Goal: Find contact information: Find contact information

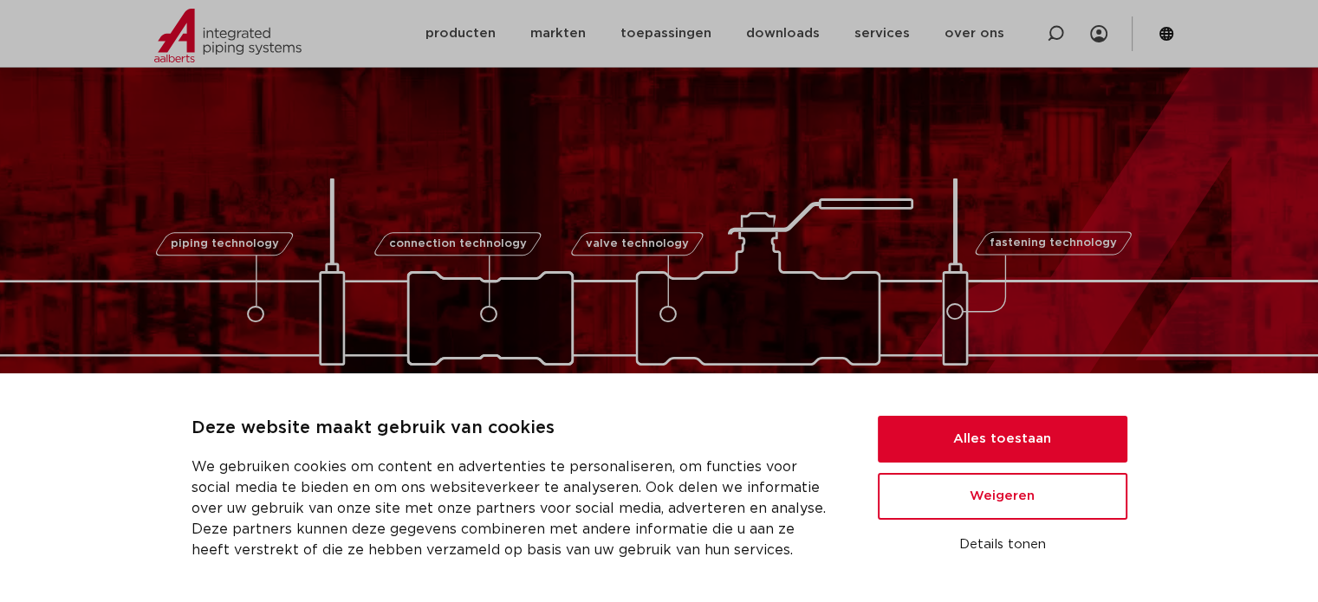
scroll to position [260, 0]
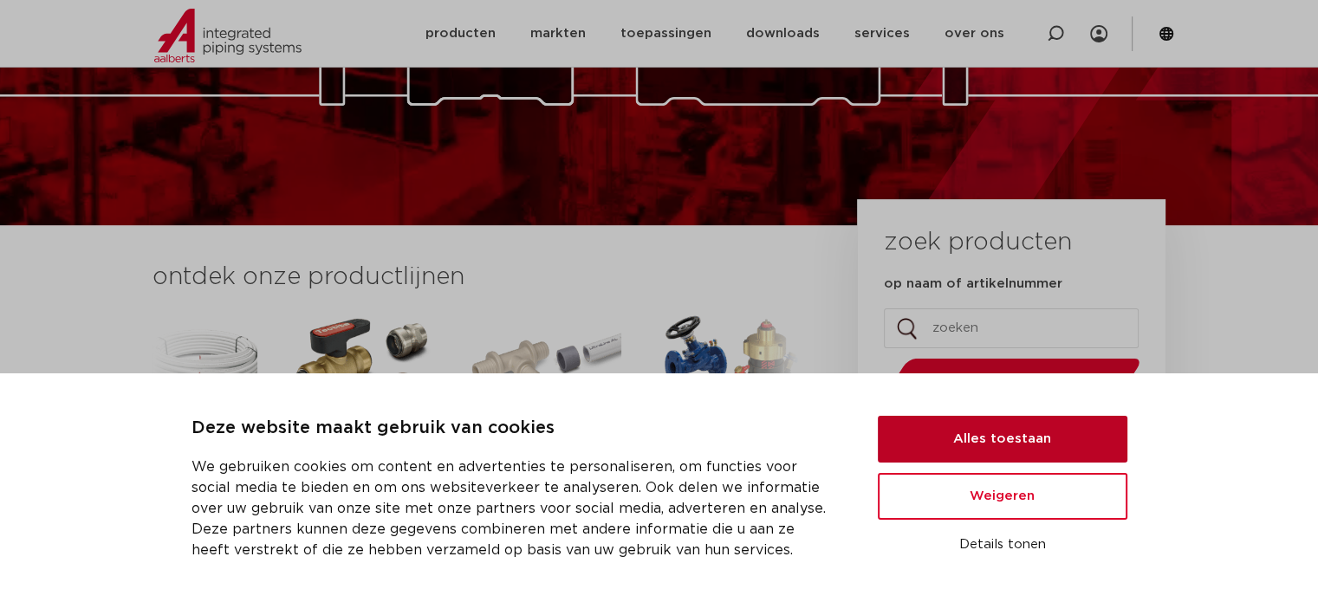
click at [1010, 442] on button "Alles toestaan" at bounding box center [1003, 439] width 250 height 47
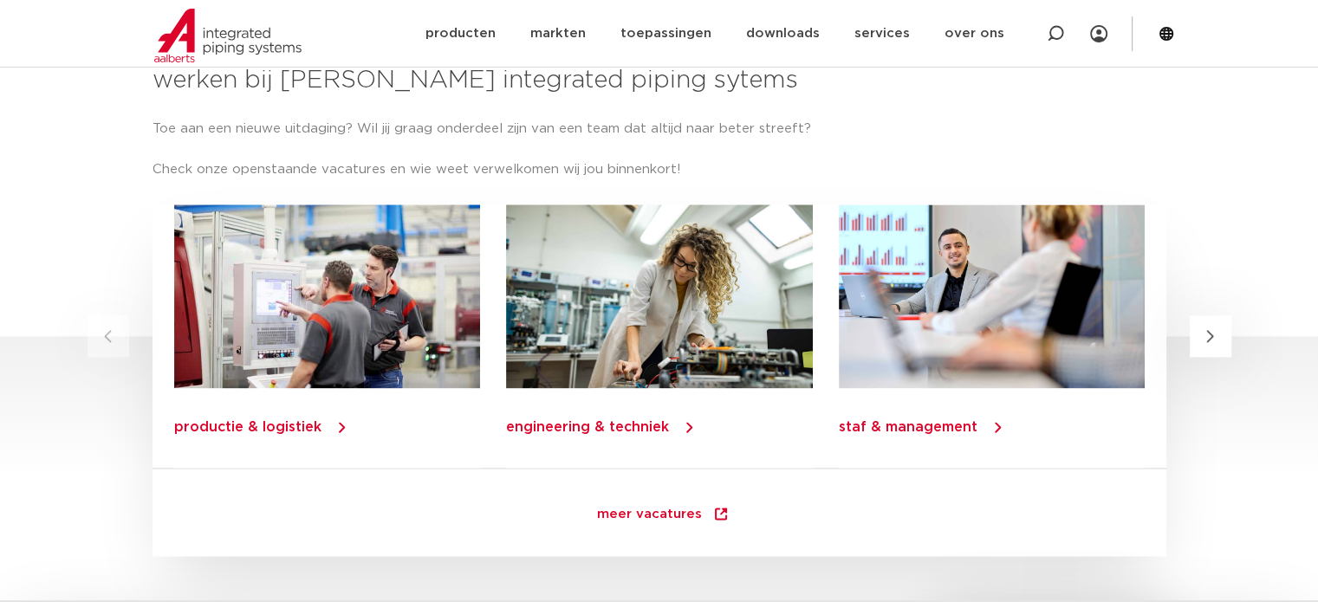
scroll to position [2078, 0]
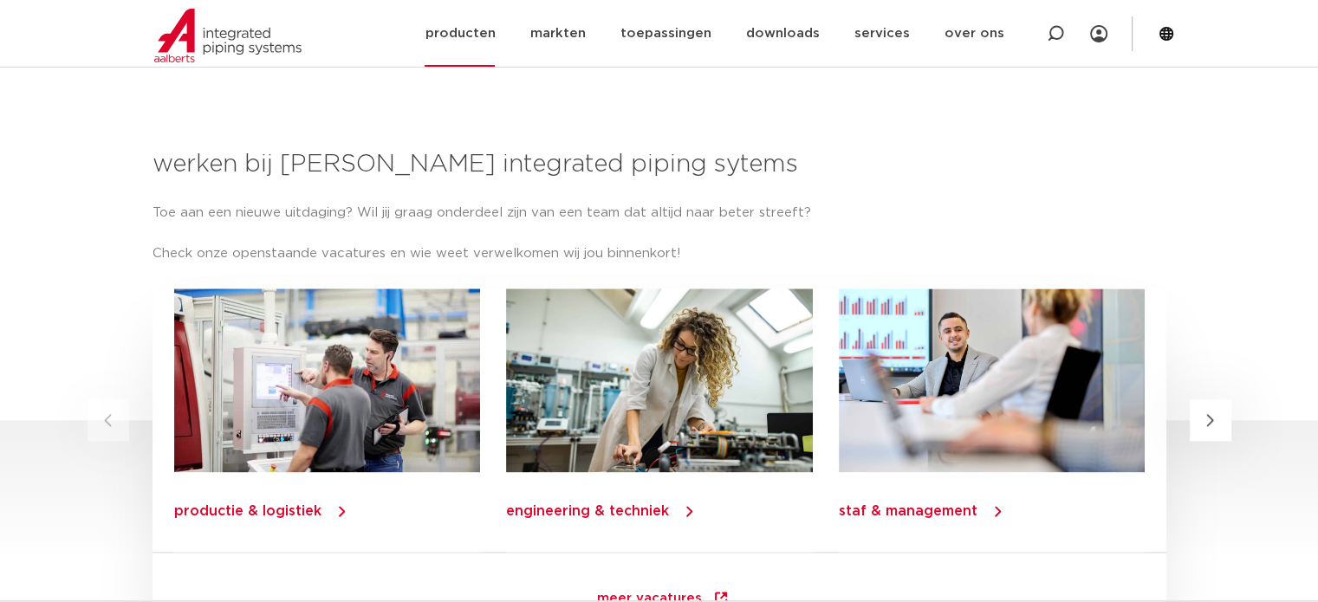
click at [487, 34] on link "producten" at bounding box center [460, 33] width 70 height 67
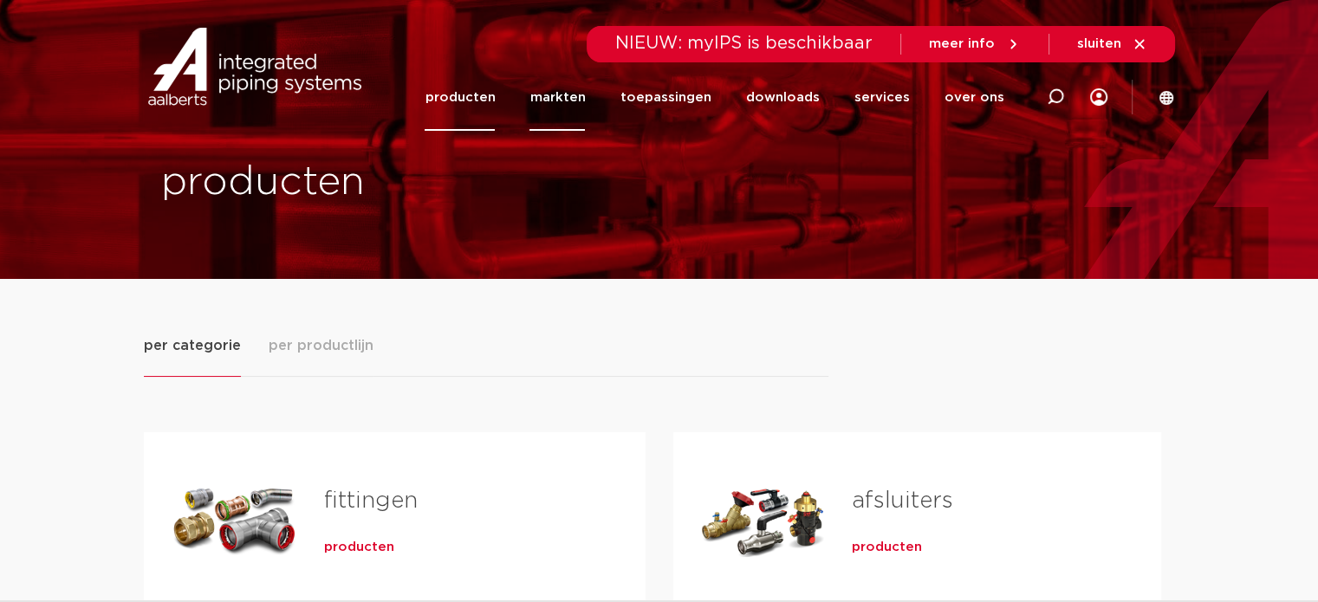
click at [571, 95] on link "markten" at bounding box center [556, 97] width 55 height 67
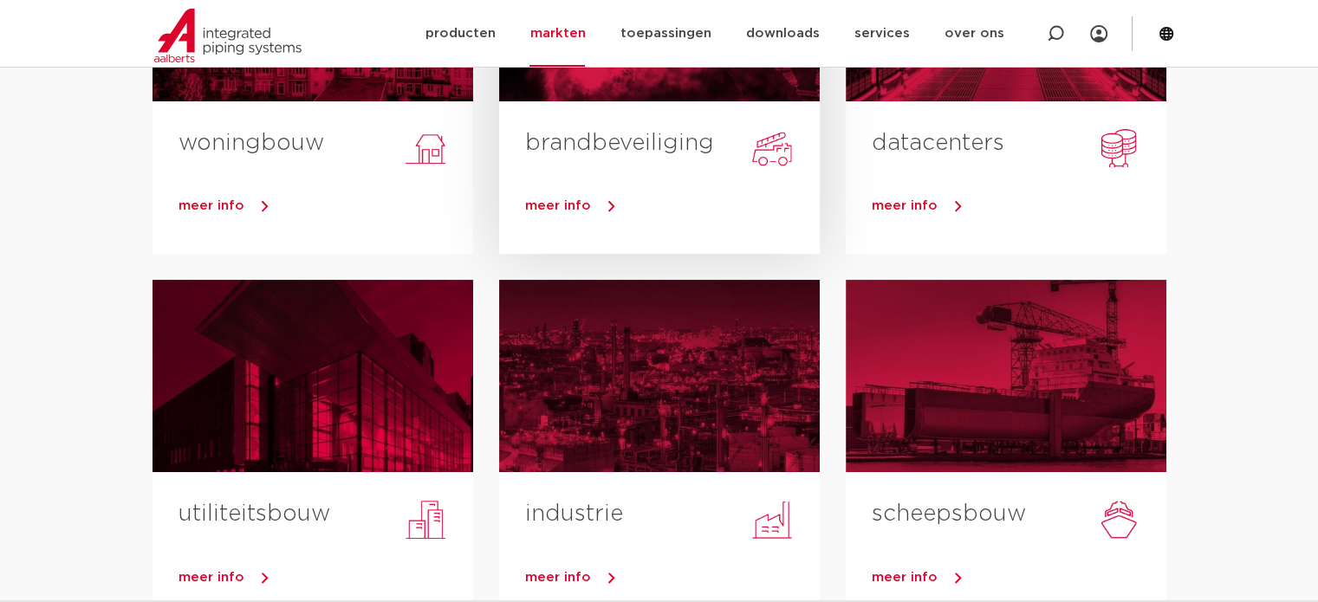
scroll to position [347, 0]
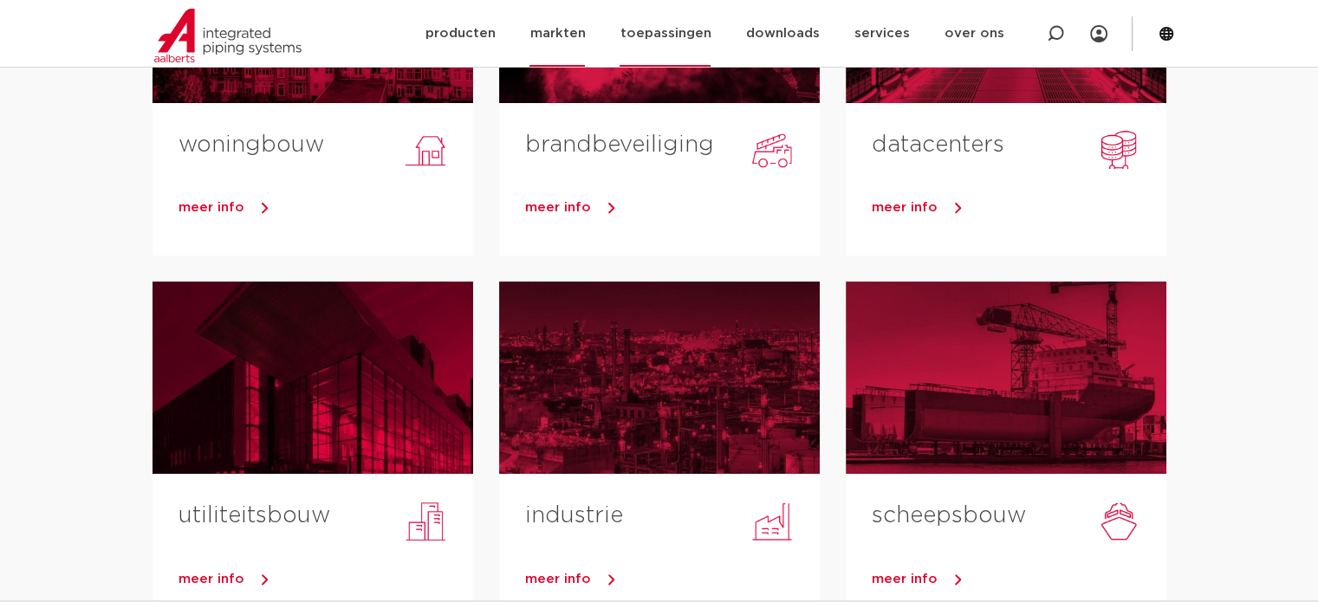
click at [670, 35] on link "toepassingen" at bounding box center [665, 33] width 91 height 67
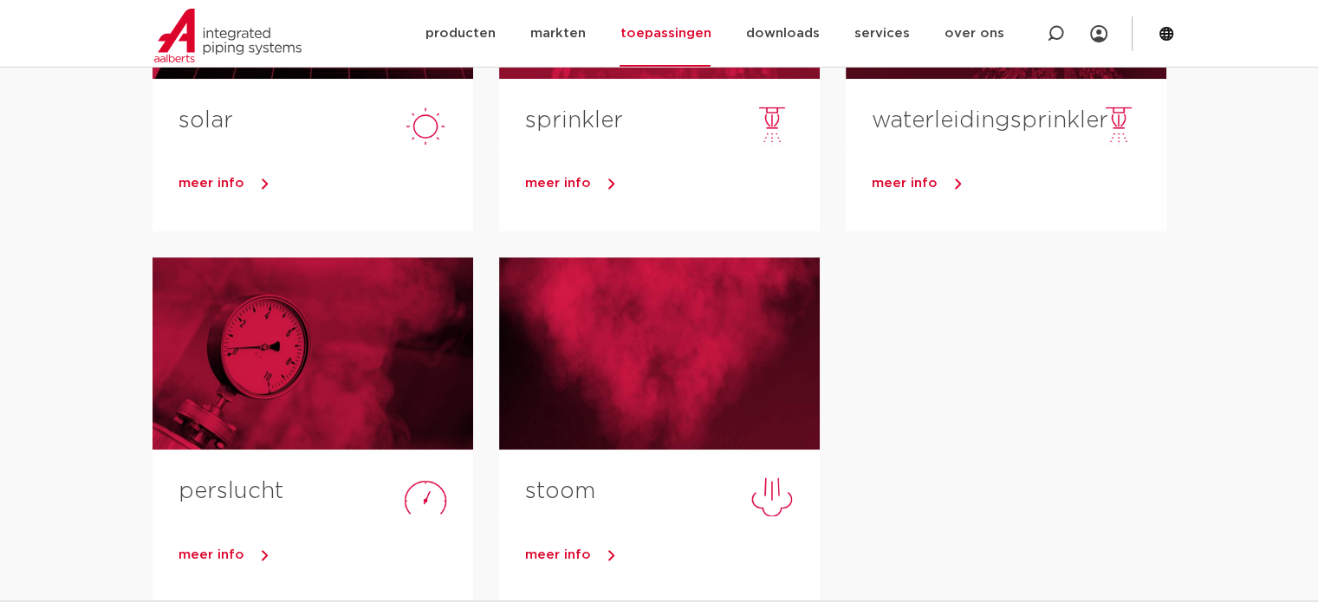
scroll to position [867, 0]
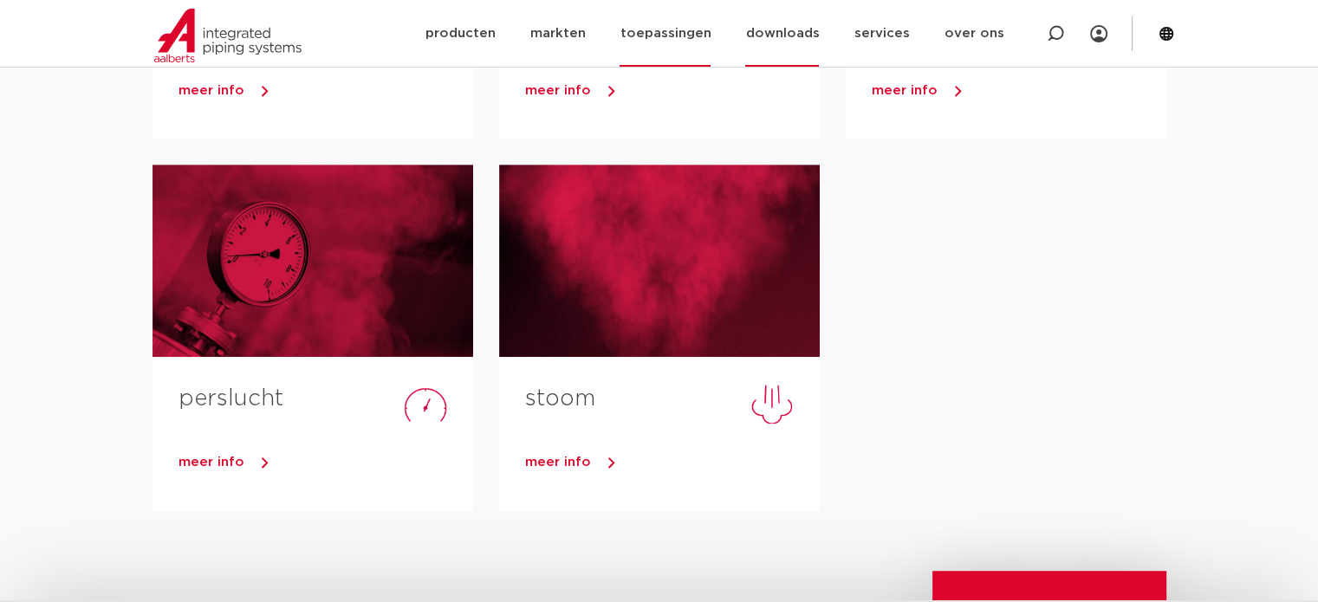
click at [794, 35] on link "downloads" at bounding box center [782, 33] width 74 height 67
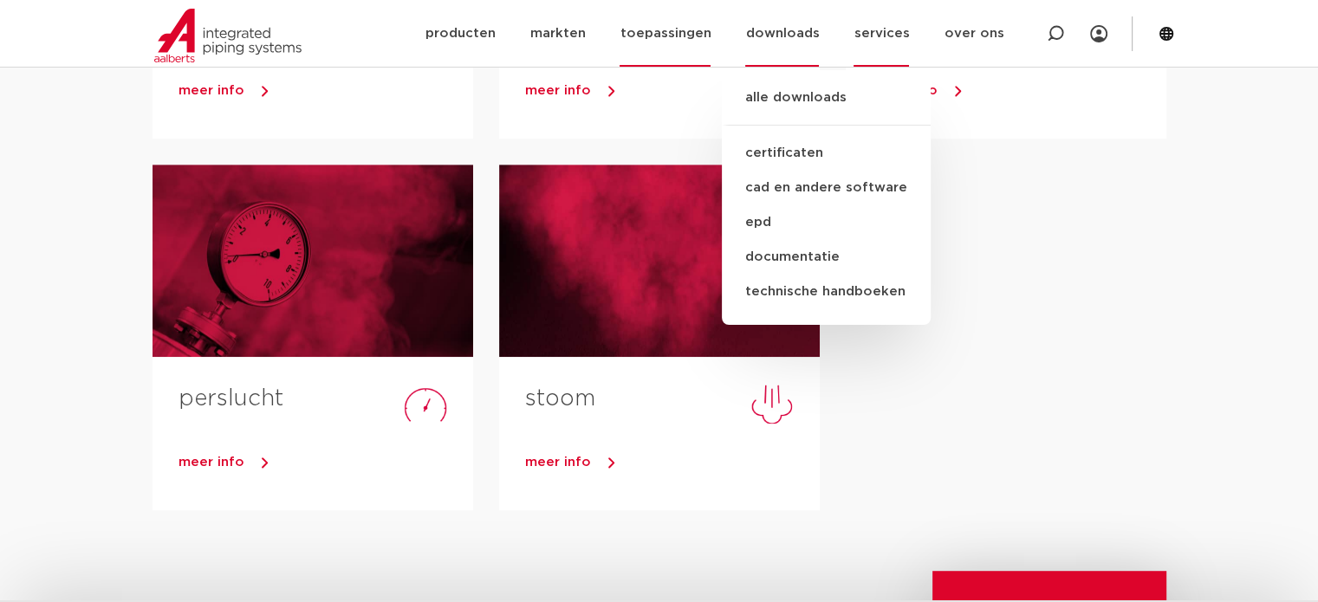
click at [909, 32] on link "services" at bounding box center [881, 33] width 55 height 67
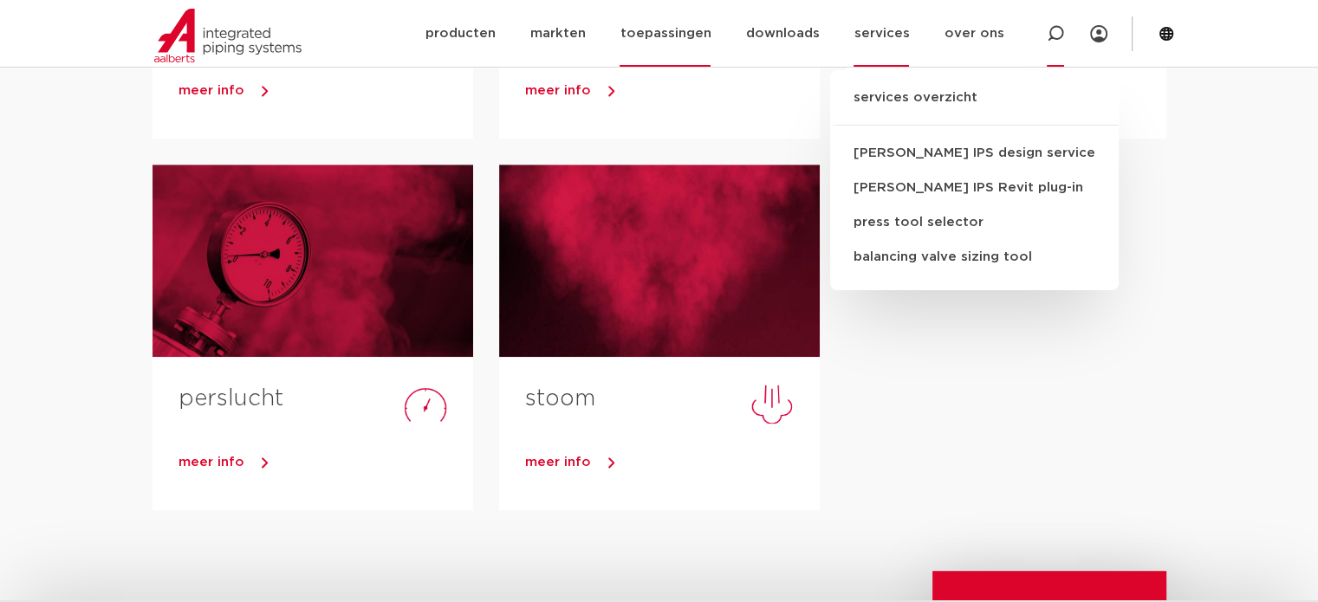
click at [1056, 29] on icon at bounding box center [1055, 33] width 17 height 17
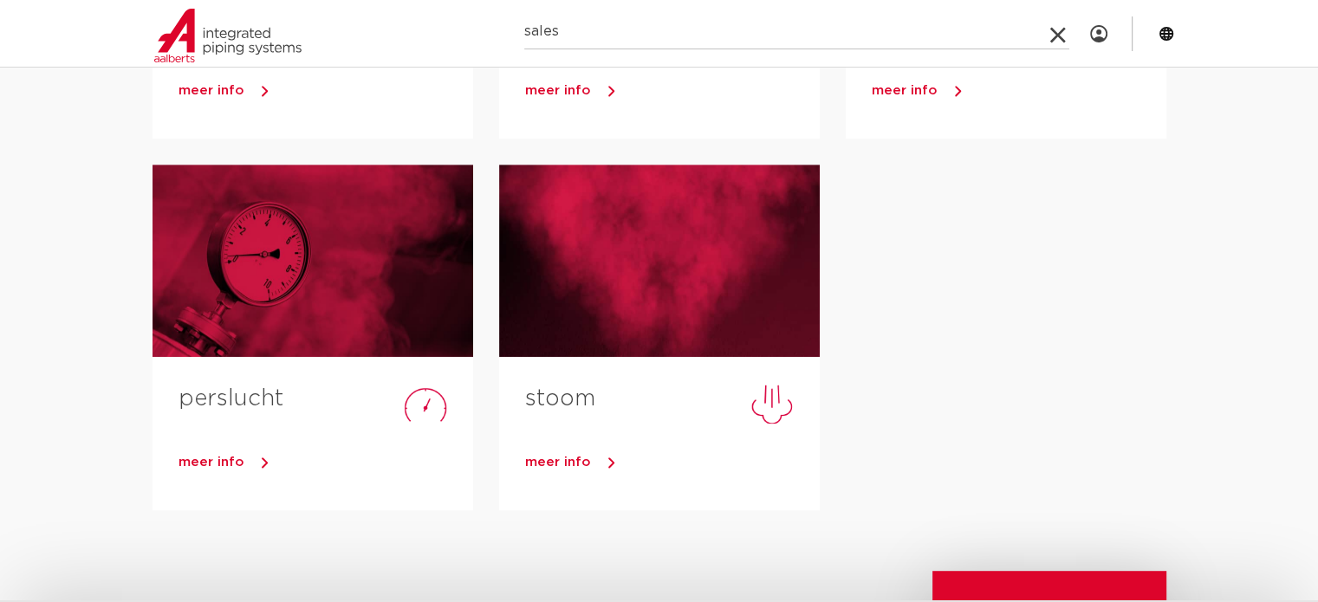
type input "sales"
click button "Zoeken" at bounding box center [0, 0] width 0 height 0
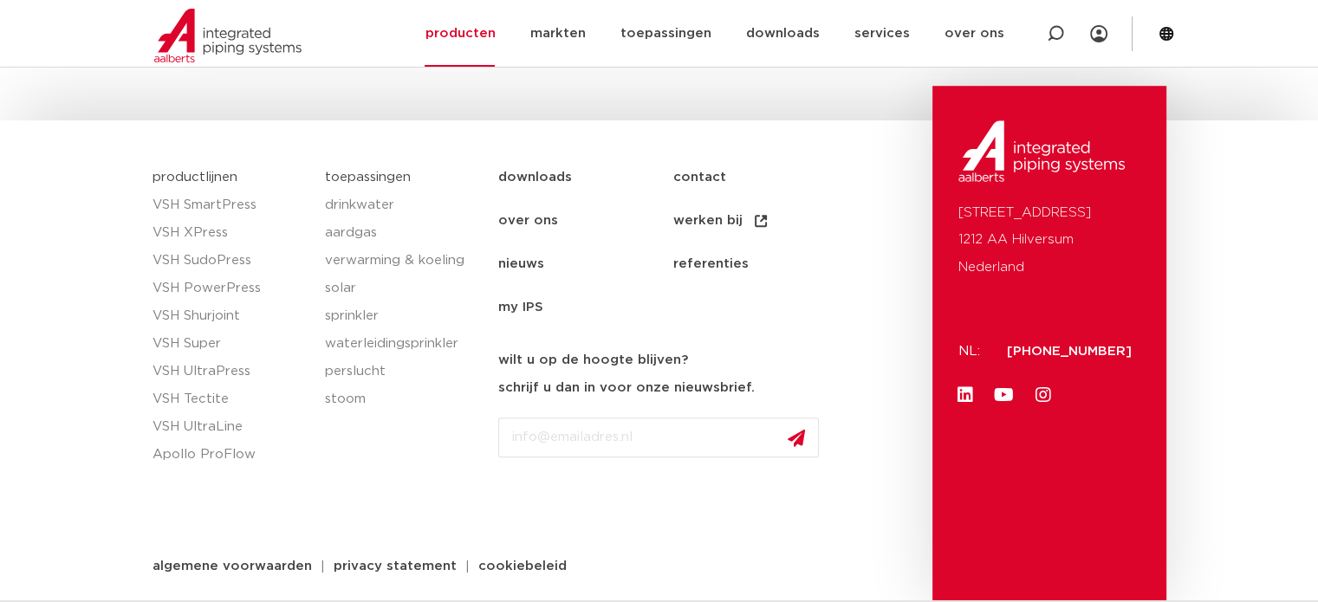
scroll to position [1386, 0]
click at [542, 219] on link "over ons" at bounding box center [585, 219] width 174 height 43
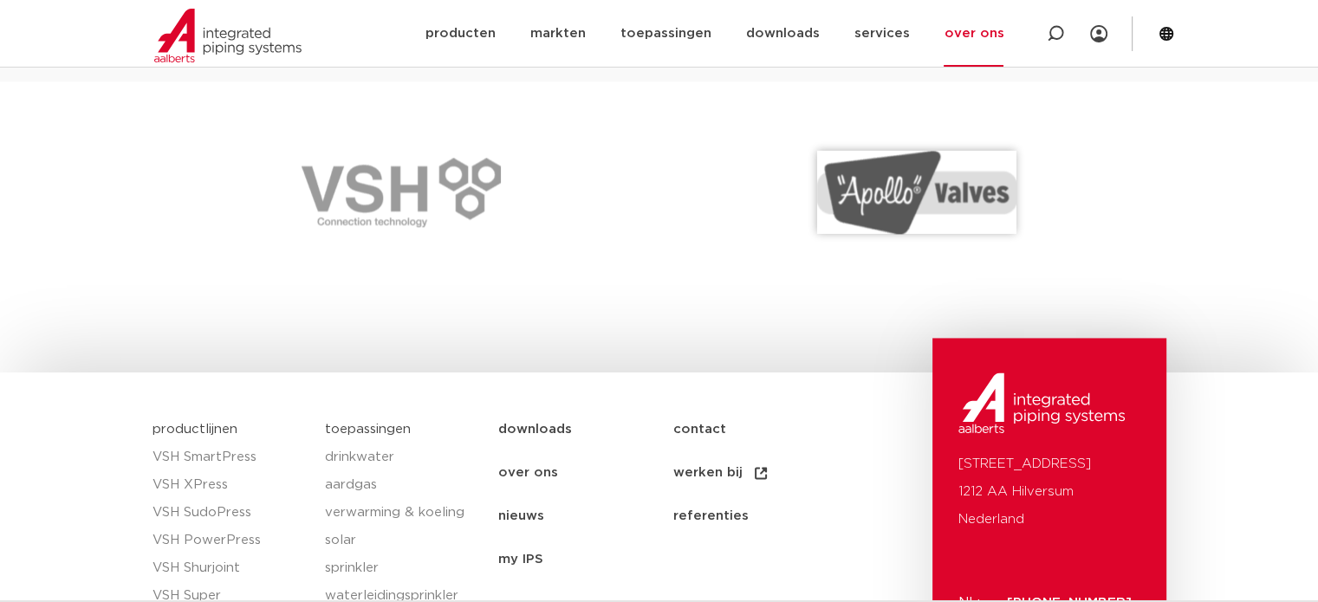
scroll to position [2766, 0]
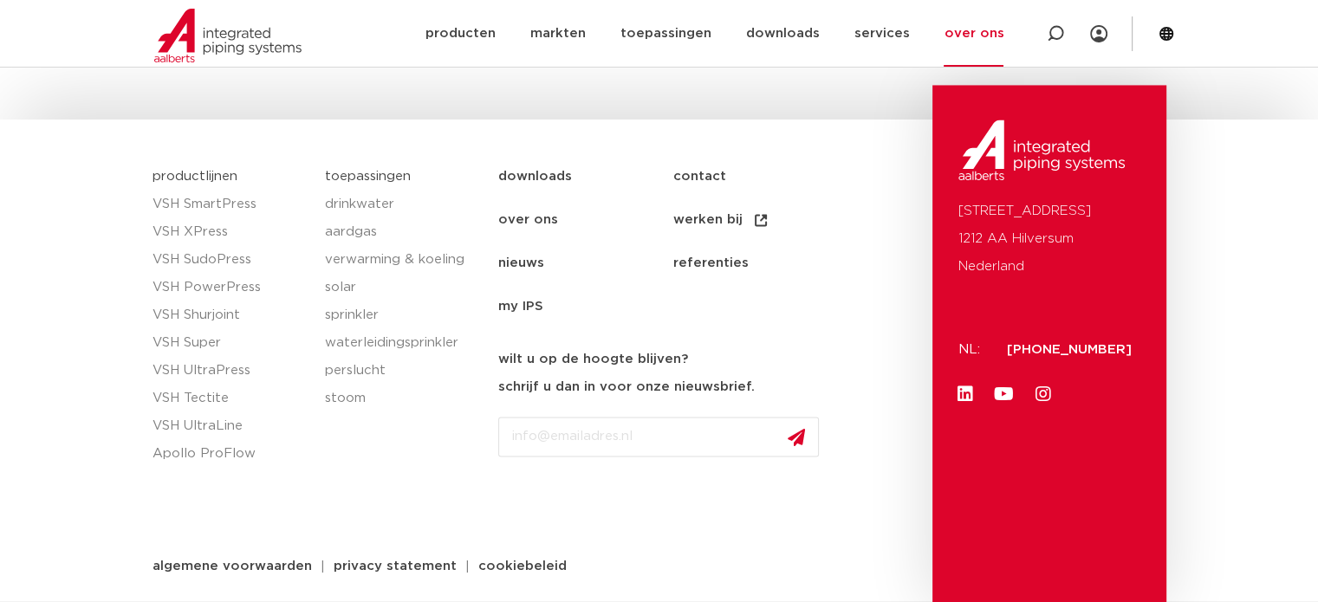
click at [367, 443] on div "toepassingen [GEOGRAPHIC_DATA] aardgas verwarming & koeling solar sprinkler wat…" at bounding box center [402, 378] width 173 height 448
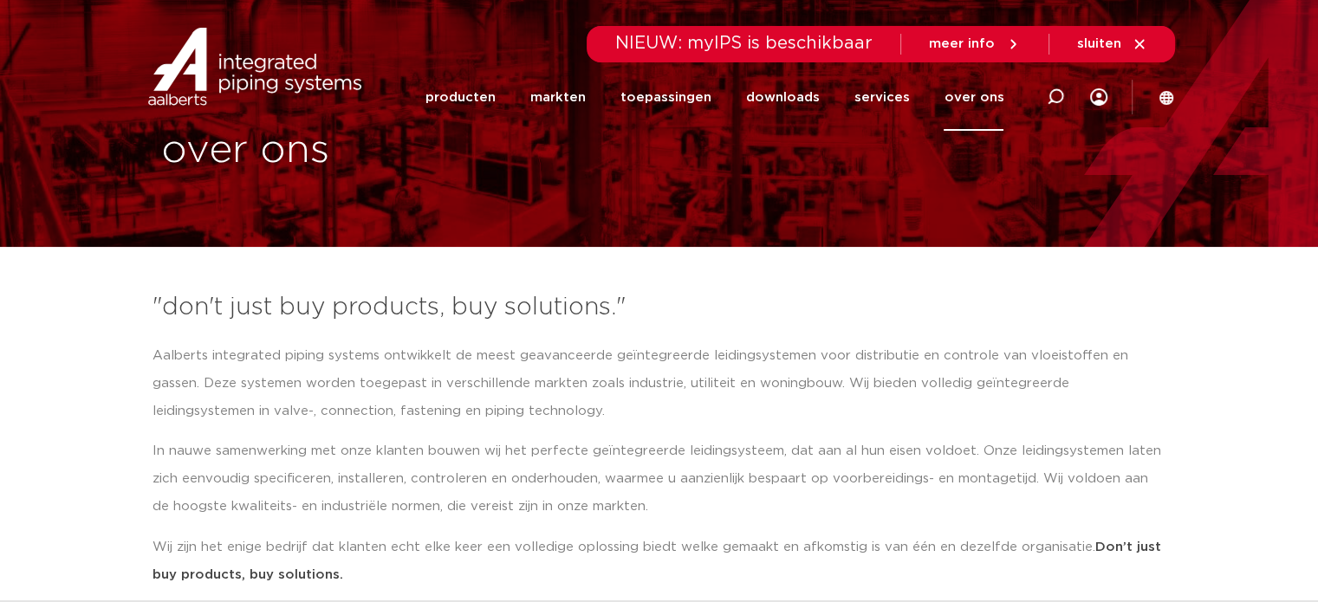
scroll to position [0, 0]
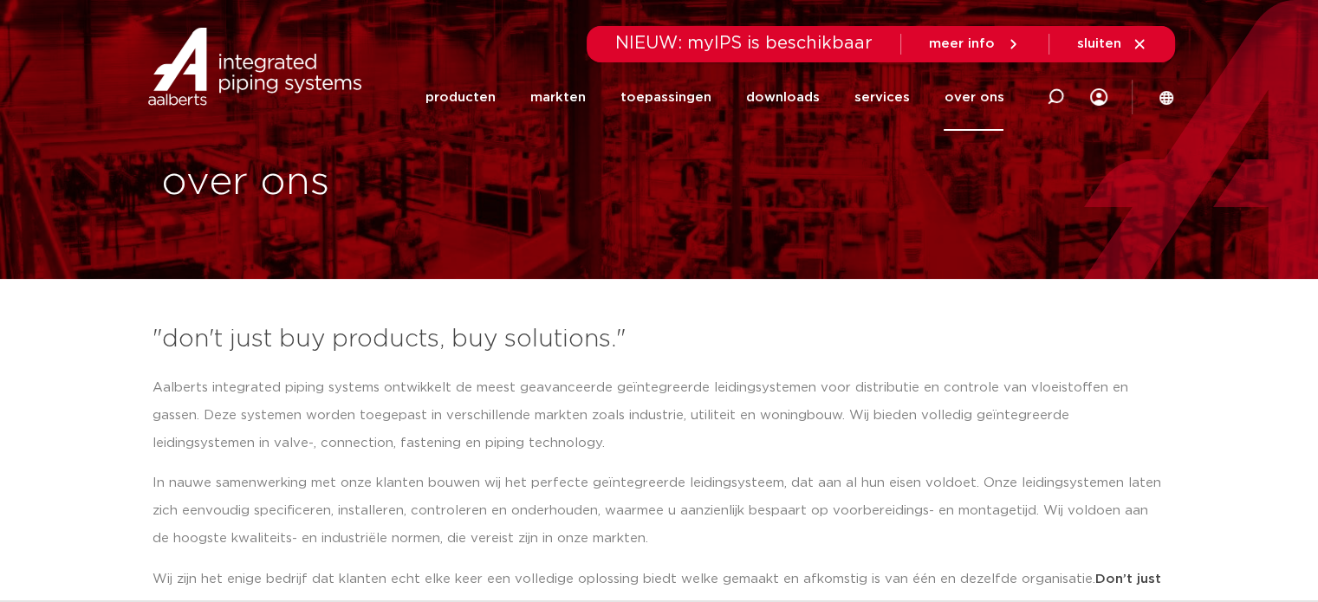
click at [1013, 41] on icon at bounding box center [1013, 44] width 16 height 16
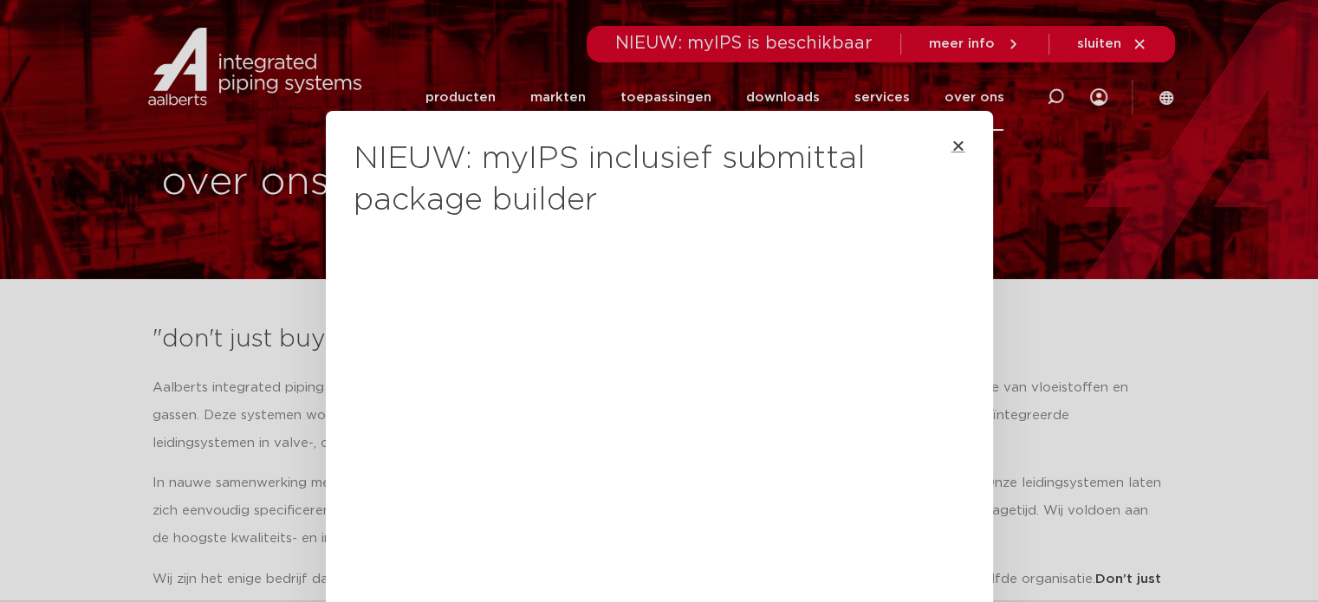
click at [953, 144] on icon "Close" at bounding box center [958, 146] width 14 height 14
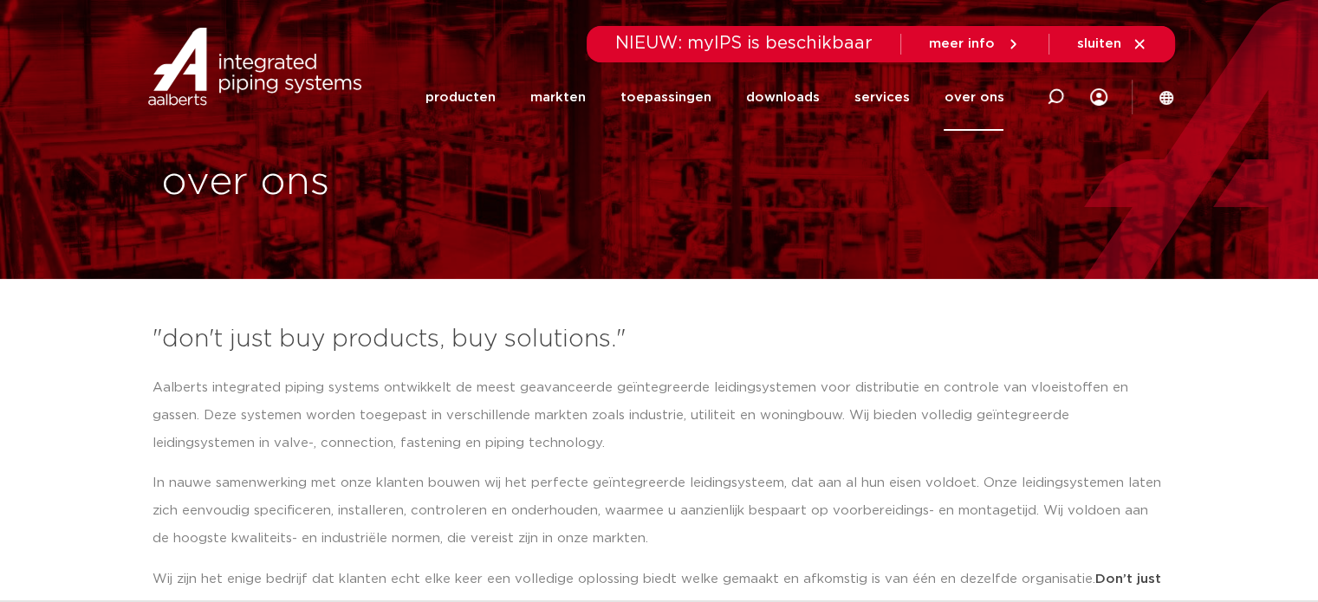
click at [974, 93] on link "over ons" at bounding box center [974, 97] width 60 height 67
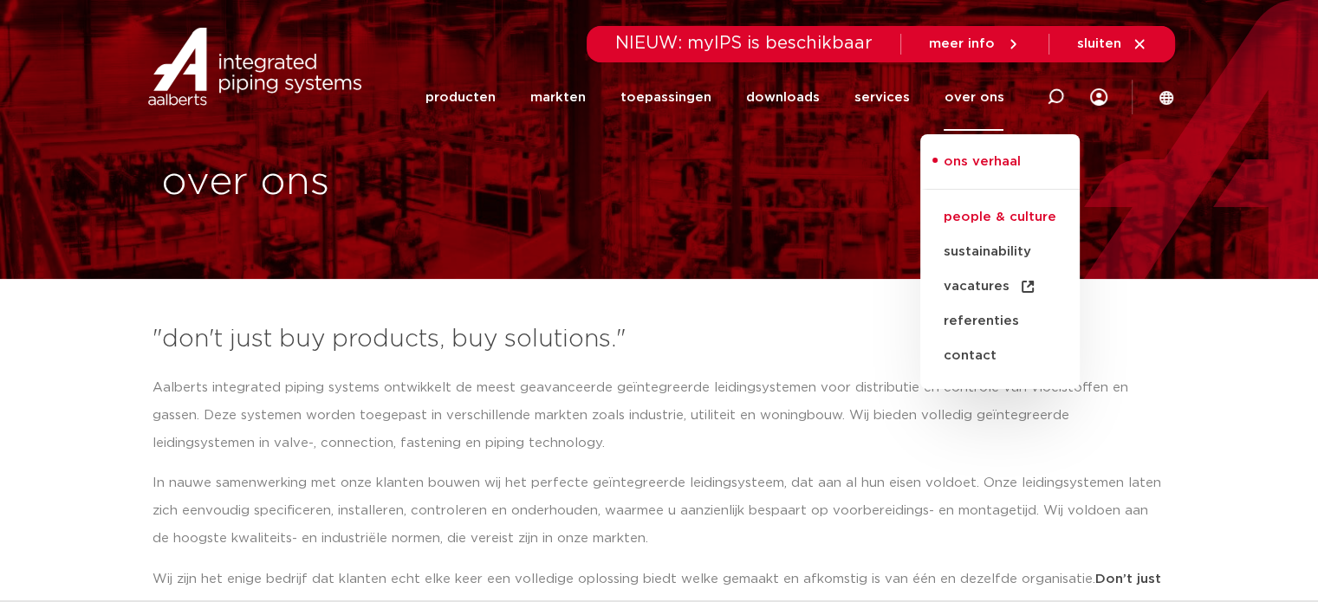
click at [984, 221] on link "people & culture" at bounding box center [999, 217] width 159 height 35
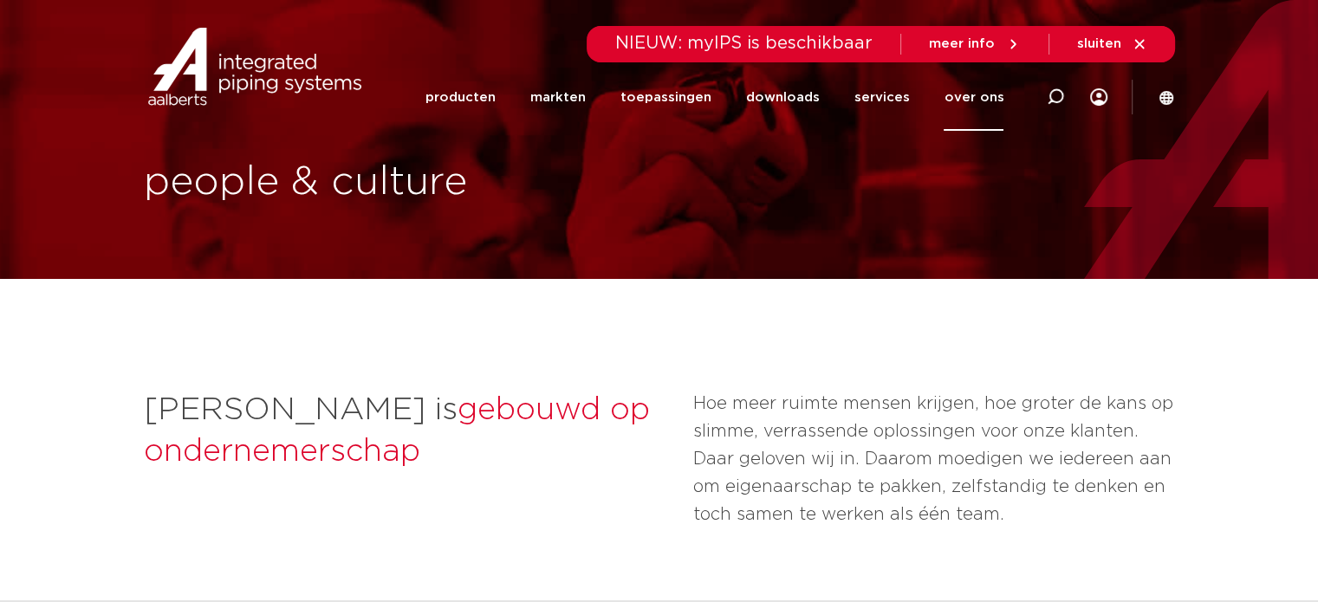
click at [977, 96] on link "over ons" at bounding box center [974, 97] width 60 height 67
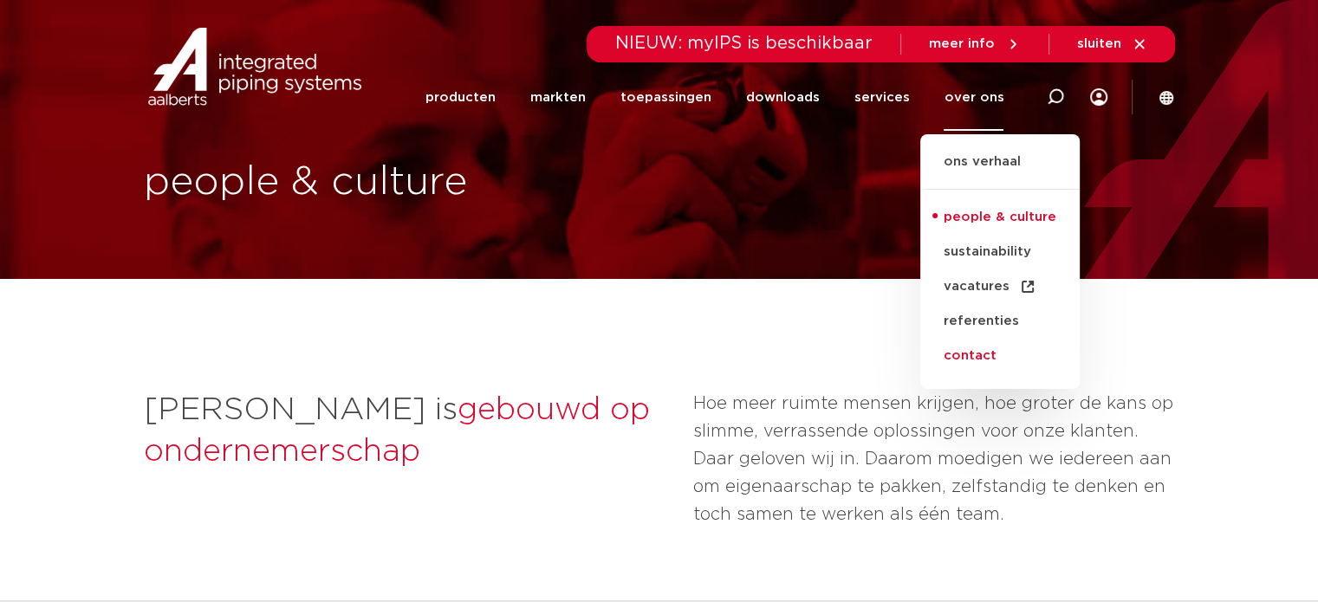
click at [996, 355] on link "contact" at bounding box center [999, 356] width 159 height 35
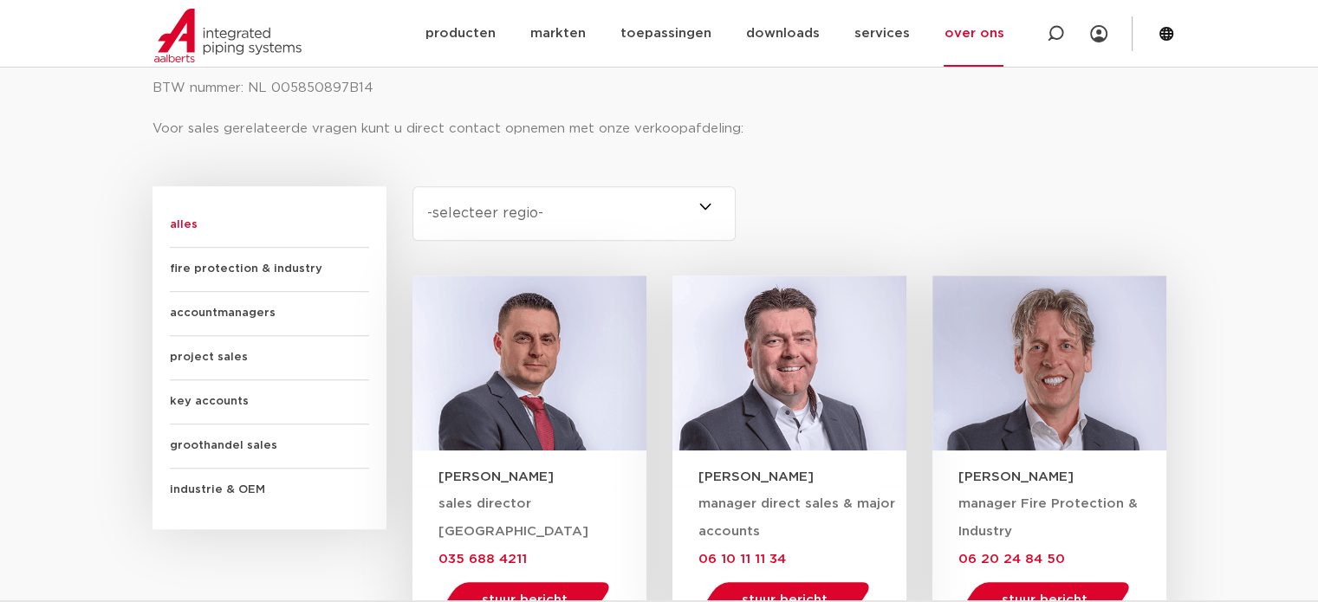
scroll to position [953, 0]
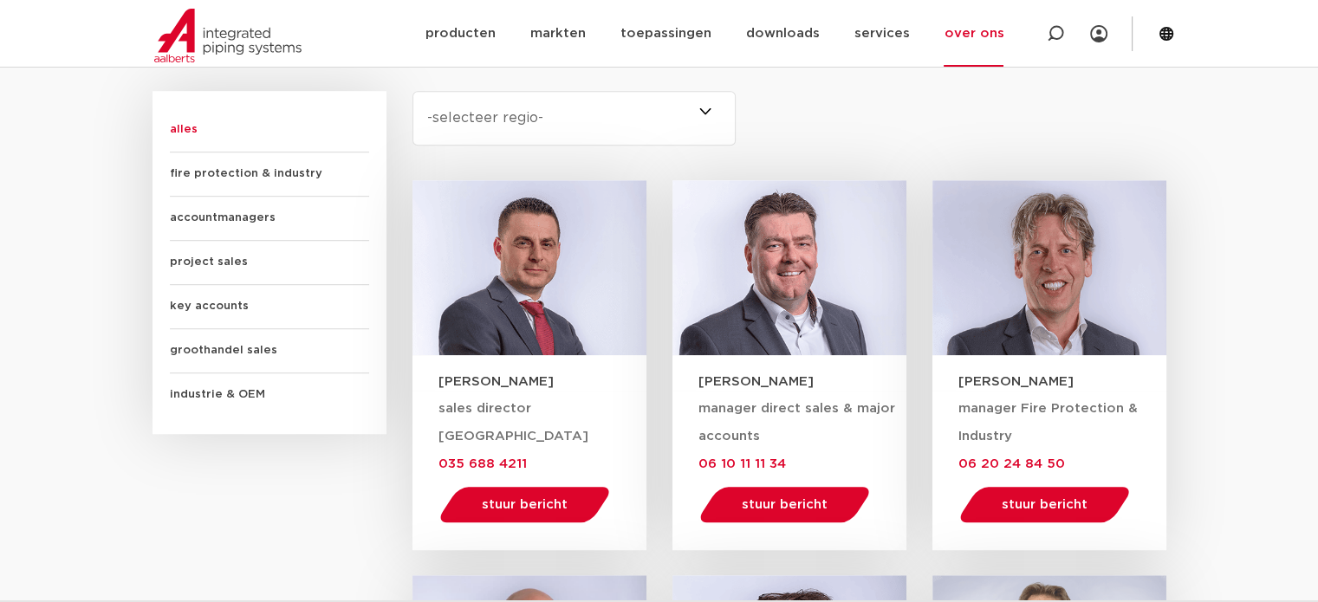
scroll to position [1040, 0]
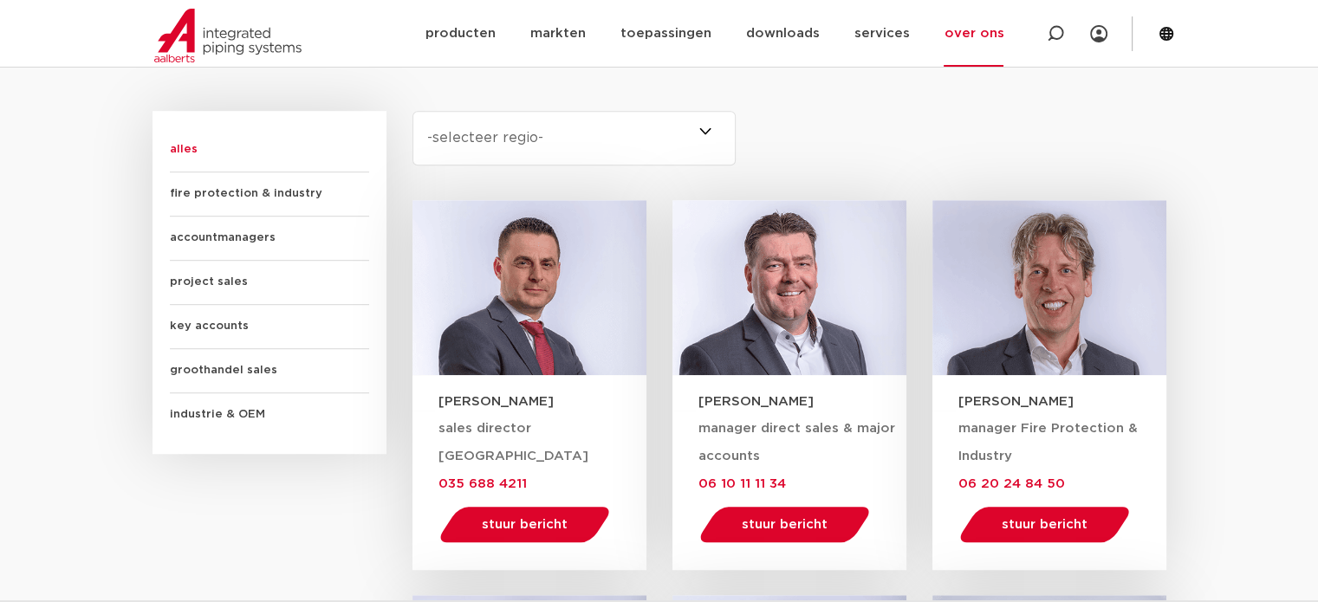
click at [736, 127] on span at bounding box center [736, 138] width 0 height 55
click at [707, 127] on select "-selecteer regio- Heel Nederland (6) Brabant (4) Gelderland (3) Drenthe (2) Fle…" at bounding box center [574, 138] width 324 height 55
click at [736, 127] on span at bounding box center [736, 138] width 0 height 55
click at [707, 127] on select "-selecteer regio- Heel Nederland (6) Brabant (4) Gelderland (3) Drenthe (2) Fle…" at bounding box center [574, 138] width 324 height 55
click at [736, 127] on span at bounding box center [736, 138] width 0 height 55
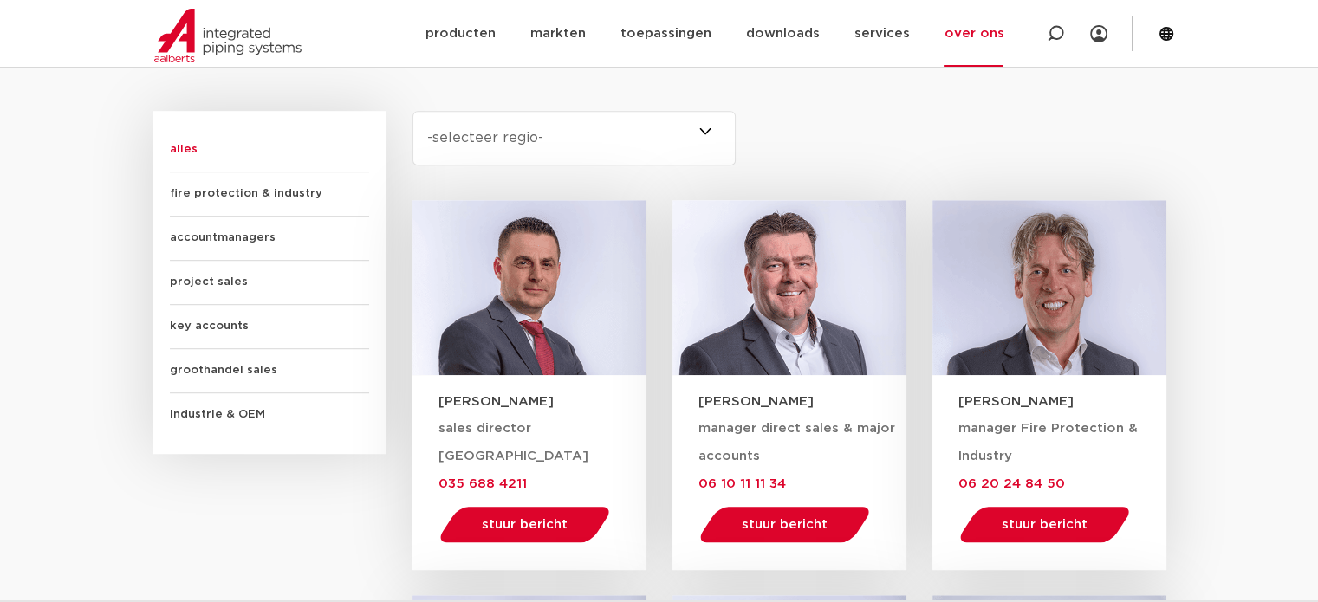
click at [705, 127] on select "-selecteer regio- Heel Nederland (6) Brabant (4) Gelderland (3) Drenthe (2) Fle…" at bounding box center [574, 138] width 324 height 55
click at [736, 127] on span at bounding box center [736, 138] width 0 height 55
click at [705, 127] on select "-selecteer regio- Heel Nederland (6) Brabant (4) Gelderland (3) Drenthe (2) Fle…" at bounding box center [574, 138] width 324 height 55
click at [541, 129] on select "-selecteer regio- Heel Nederland (6) Brabant (4) Gelderland (3) Drenthe (2) Fle…" at bounding box center [574, 138] width 324 height 55
select select "utrecht"
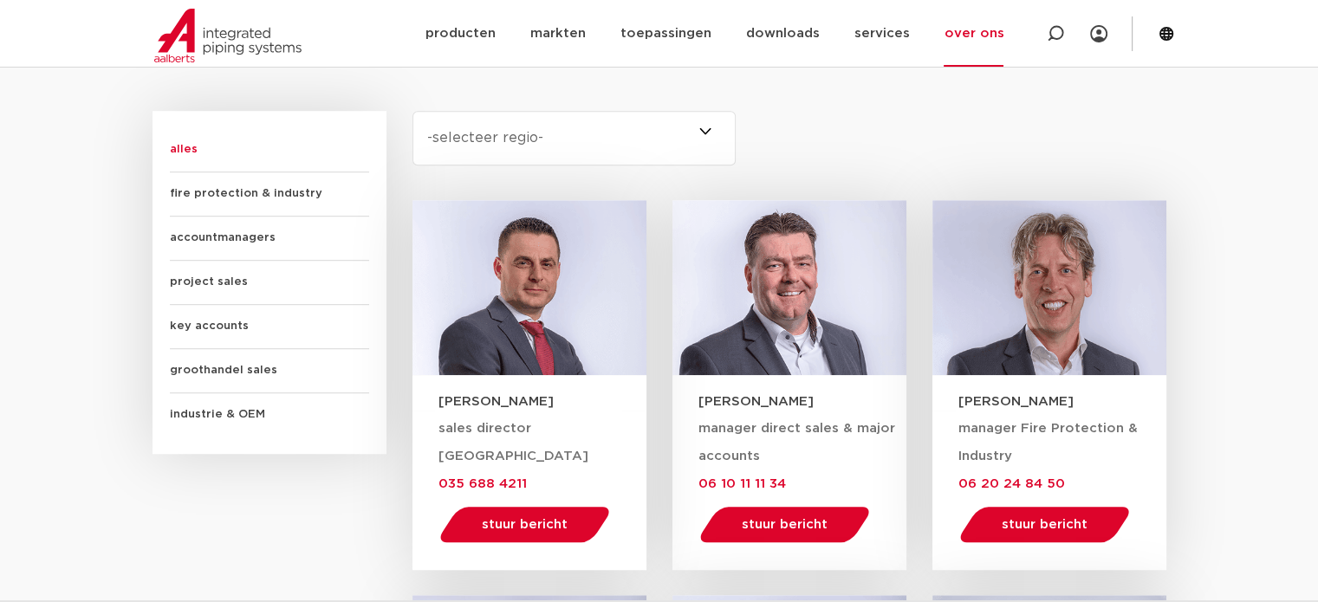
click at [412, 111] on select "-selecteer regio- Heel Nederland (6) Brabant (4) Gelderland (3) Drenthe (2) Fle…" at bounding box center [574, 138] width 324 height 55
